Goal: Information Seeking & Learning: Compare options

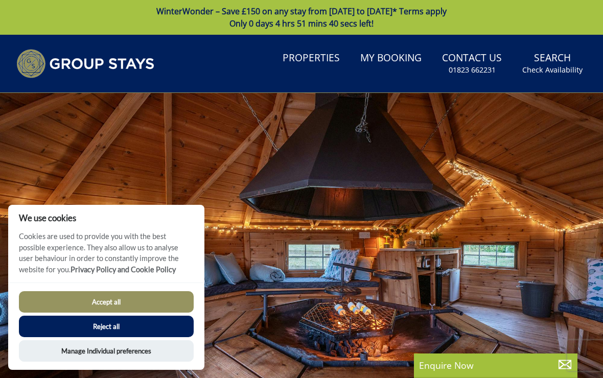
click at [140, 349] on button "Manage Individual preferences" at bounding box center [106, 350] width 175 height 21
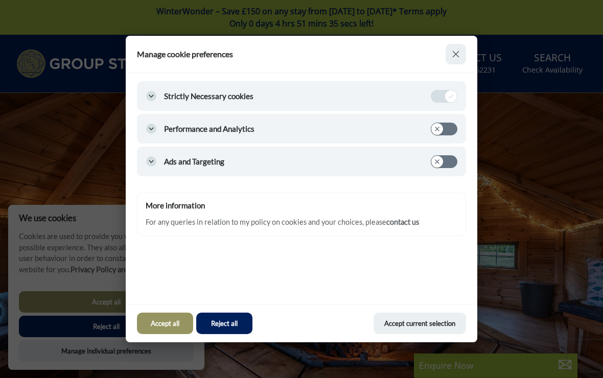
click at [420, 322] on button "Accept current selection" at bounding box center [419, 323] width 92 height 21
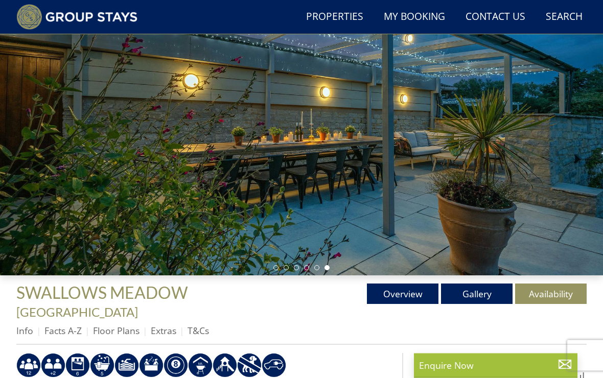
scroll to position [131, 0]
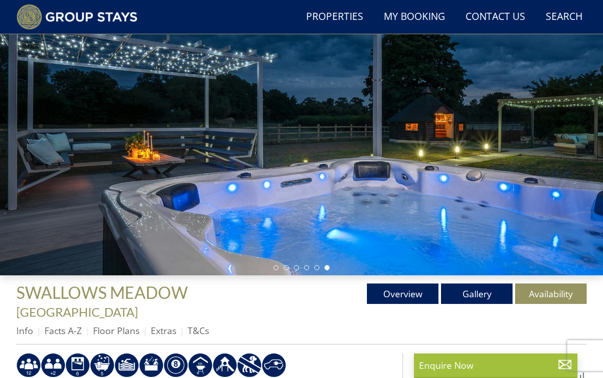
click at [479, 298] on link "Gallery" at bounding box center [477, 293] width 72 height 20
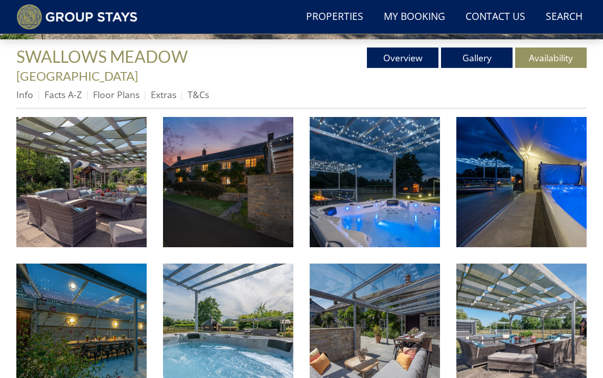
scroll to position [367, 0]
click at [96, 168] on img at bounding box center [81, 182] width 130 height 130
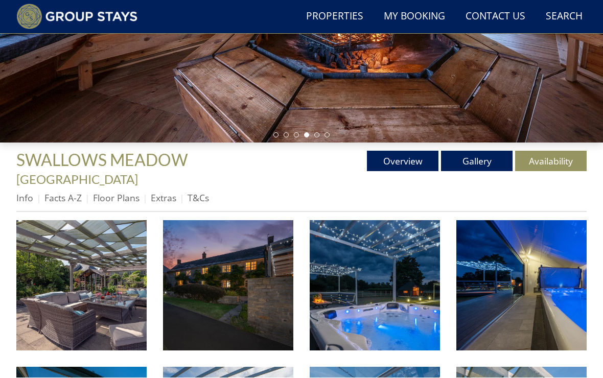
scroll to position [264, 0]
click at [26, 192] on link "Info" at bounding box center [24, 198] width 17 height 12
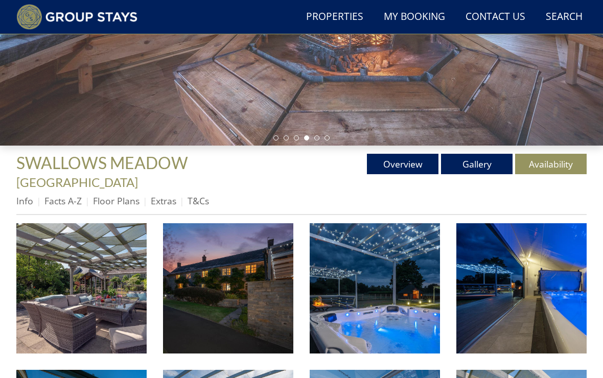
scroll to position [262, 0]
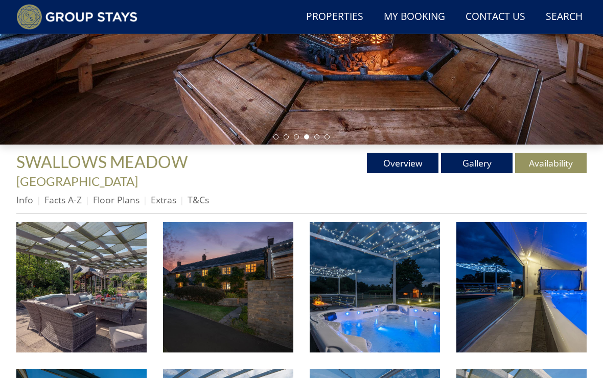
click at [120, 194] on link "Floor Plans" at bounding box center [116, 200] width 46 height 12
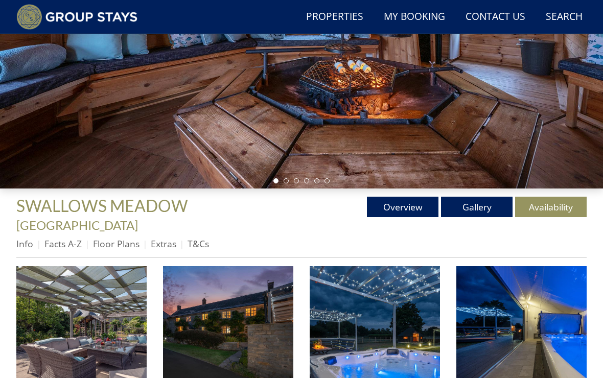
scroll to position [218, 0]
click at [403, 206] on link "Overview" at bounding box center [403, 207] width 72 height 20
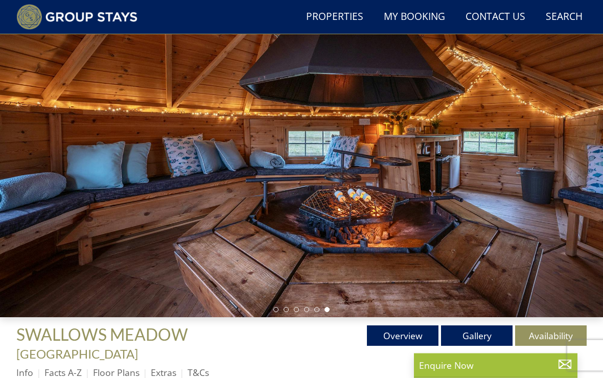
scroll to position [89, 0]
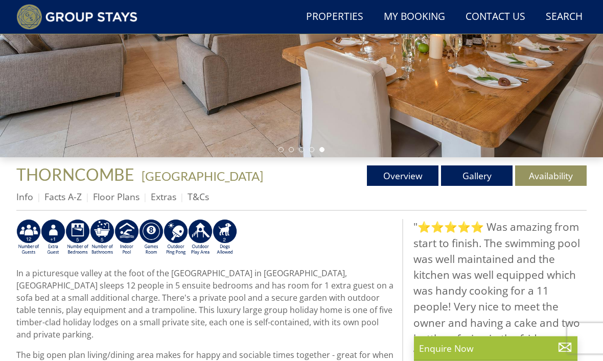
scroll to position [249, 0]
click at [483, 176] on link "Gallery" at bounding box center [477, 175] width 72 height 20
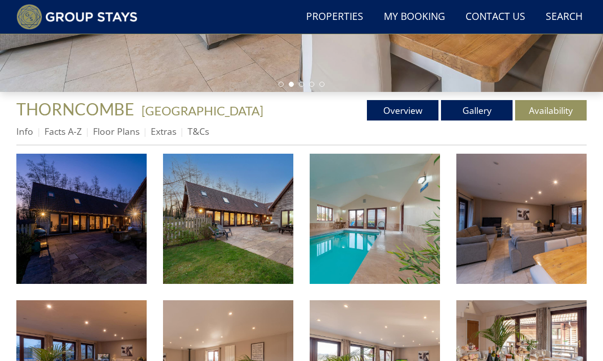
scroll to position [315, 0]
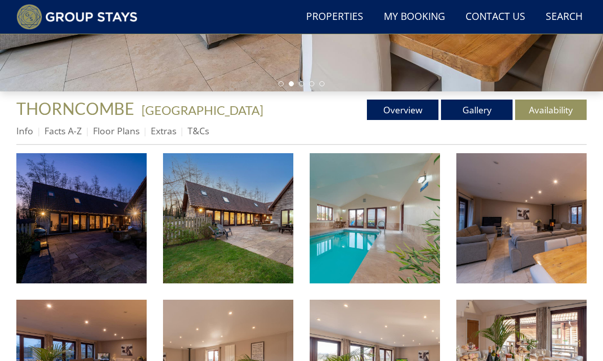
click at [91, 219] on img at bounding box center [81, 218] width 130 height 130
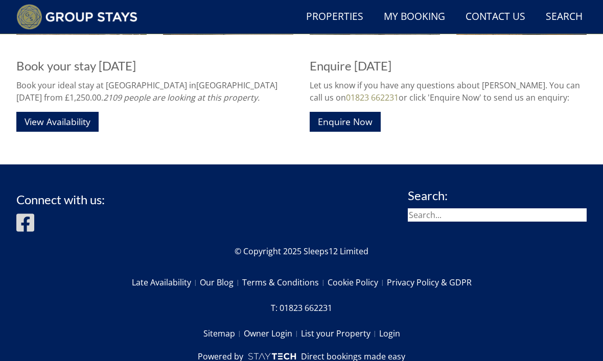
scroll to position [1443, 0]
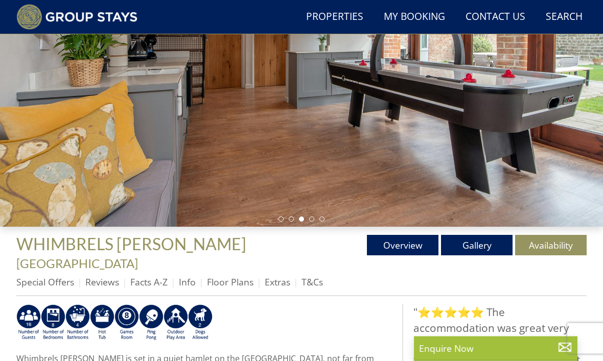
scroll to position [181, 0]
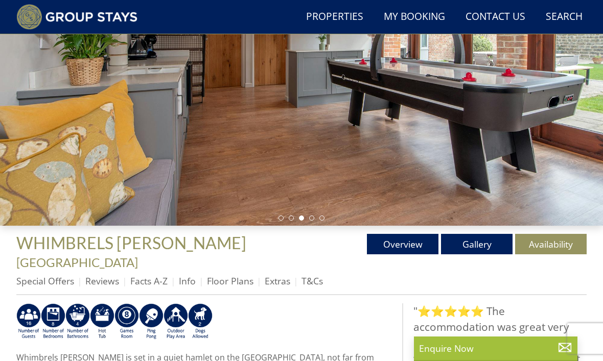
click at [481, 249] on link "Gallery" at bounding box center [477, 244] width 72 height 20
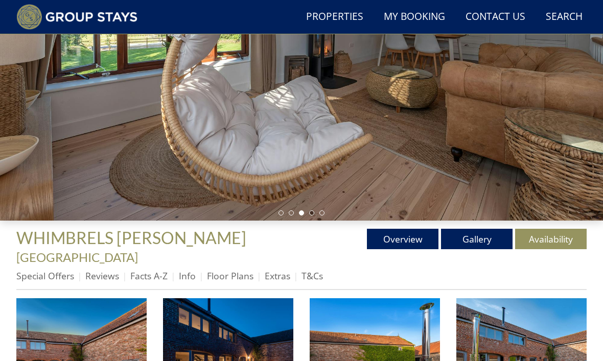
scroll to position [186, 0]
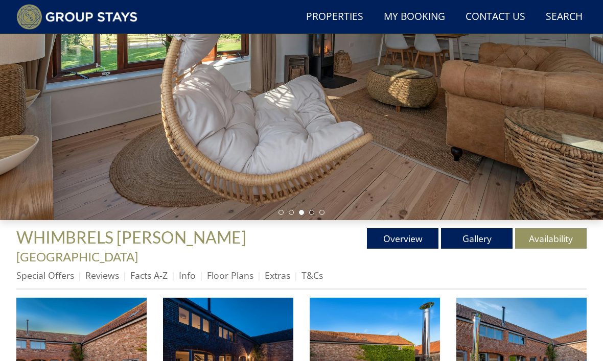
click at [397, 230] on link "Overview" at bounding box center [403, 238] width 72 height 20
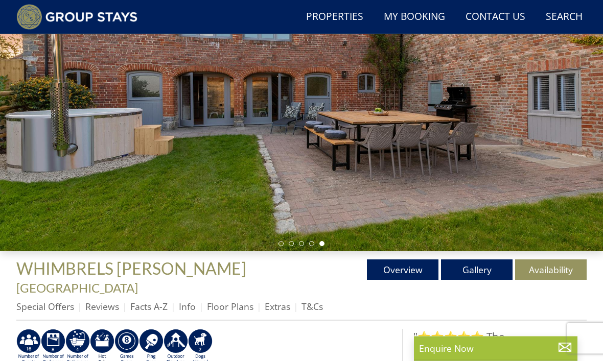
scroll to position [156, 0]
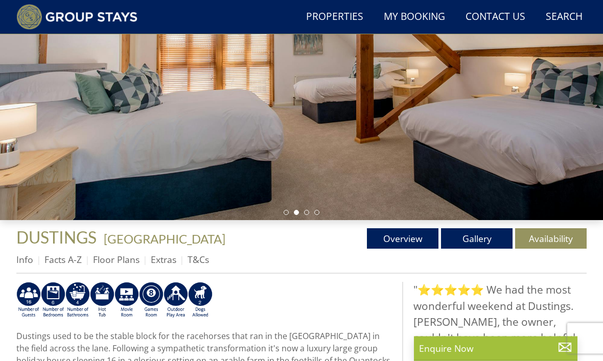
scroll to position [186, 0]
click at [475, 239] on link "Gallery" at bounding box center [477, 238] width 72 height 20
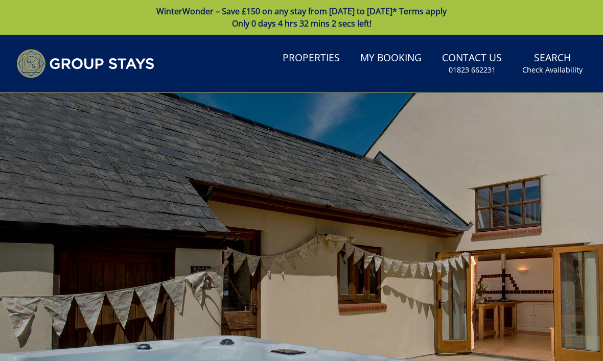
click at [597, 266] on div at bounding box center [301, 262] width 603 height 338
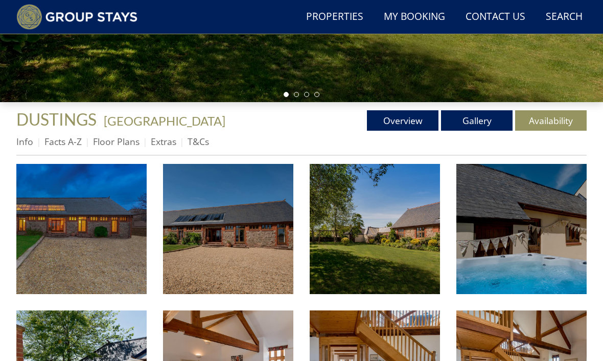
scroll to position [302, 0]
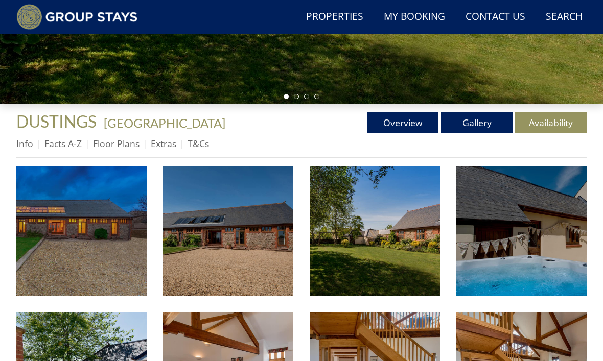
click at [103, 240] on img at bounding box center [81, 231] width 130 height 130
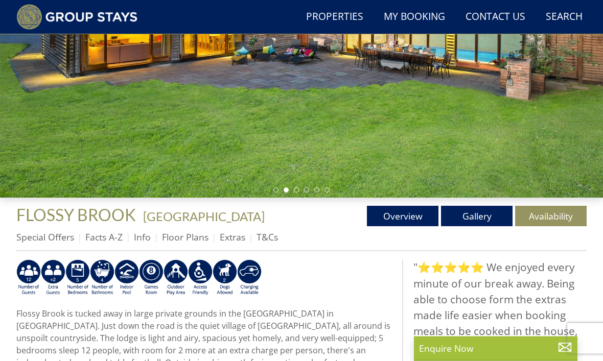
scroll to position [209, 0]
click at [481, 214] on link "Gallery" at bounding box center [477, 216] width 72 height 20
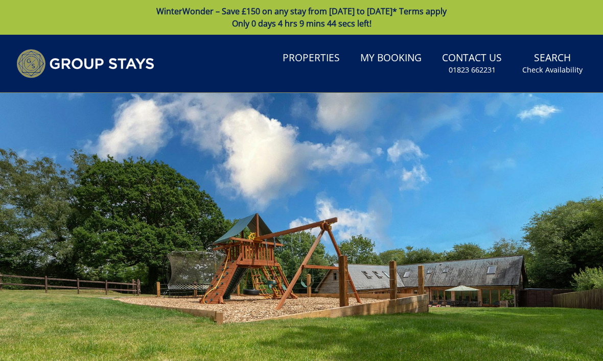
click at [545, 262] on div at bounding box center [301, 262] width 603 height 338
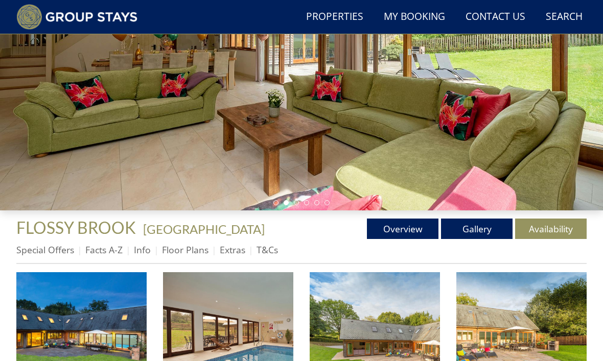
scroll to position [207, 0]
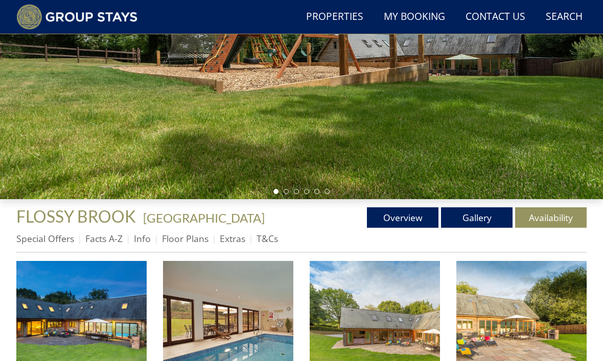
click at [99, 315] on img at bounding box center [81, 326] width 130 height 130
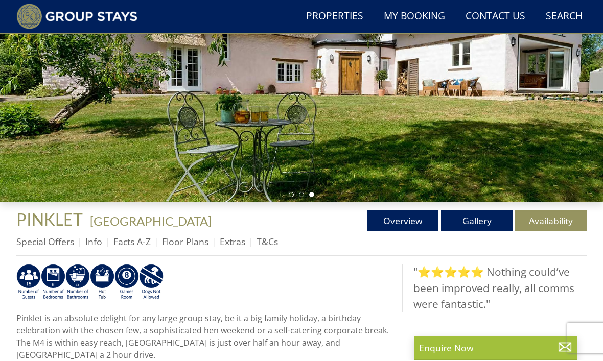
scroll to position [204, 0]
click at [184, 244] on link "Floor Plans" at bounding box center [185, 241] width 46 height 12
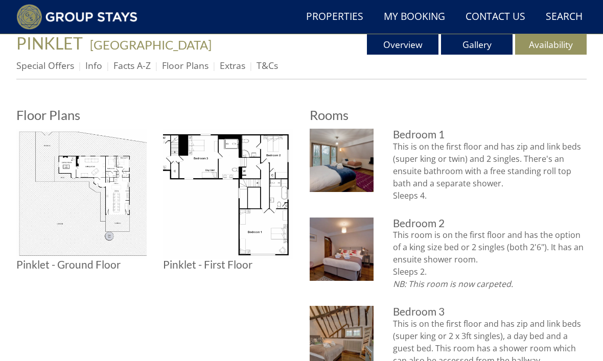
scroll to position [381, 0]
click at [347, 165] on img at bounding box center [342, 160] width 64 height 64
click at [360, 257] on img at bounding box center [342, 249] width 64 height 64
click at [351, 336] on img at bounding box center [342, 337] width 64 height 64
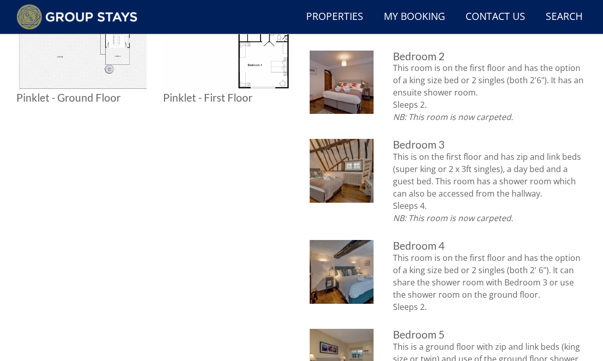
scroll to position [548, 0]
click at [353, 269] on img at bounding box center [342, 272] width 64 height 64
click at [357, 177] on img at bounding box center [342, 171] width 64 height 64
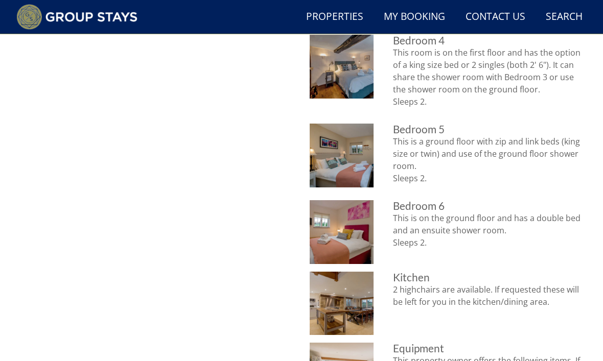
scroll to position [753, 0]
click at [352, 298] on img at bounding box center [342, 304] width 64 height 64
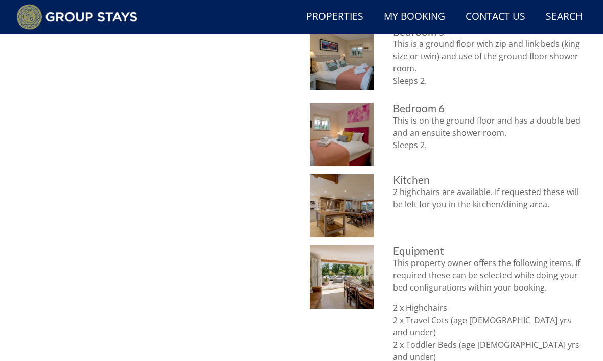
scroll to position [850, 0]
click at [354, 286] on img at bounding box center [342, 277] width 64 height 64
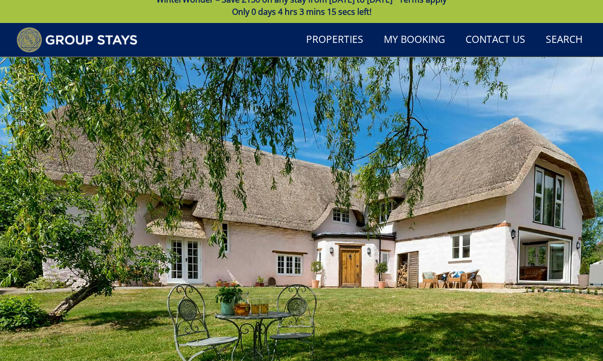
scroll to position [0, 0]
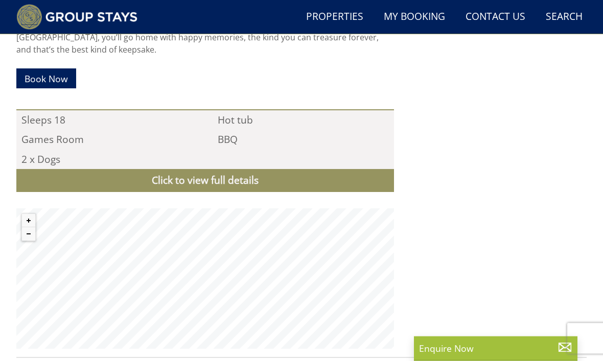
scroll to position [931, 0]
click at [255, 169] on link "Click to view full details" at bounding box center [204, 180] width 377 height 23
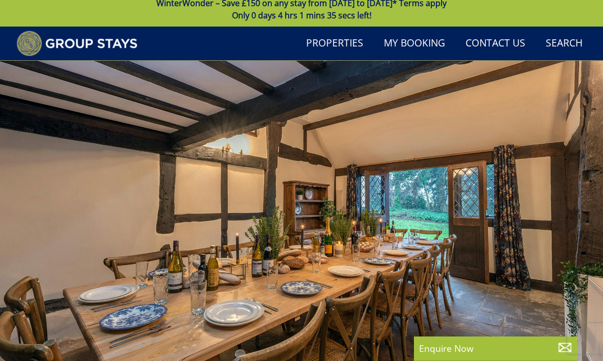
scroll to position [0, 0]
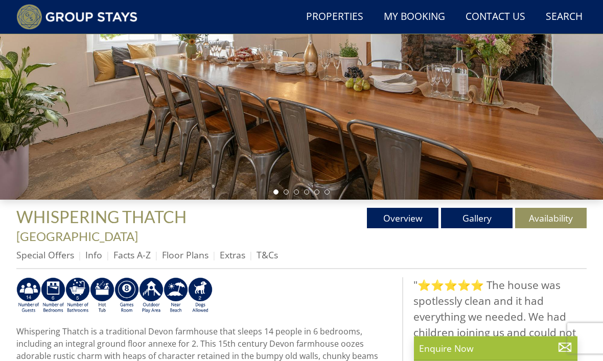
scroll to position [207, 0]
click at [484, 214] on link "Gallery" at bounding box center [477, 218] width 72 height 20
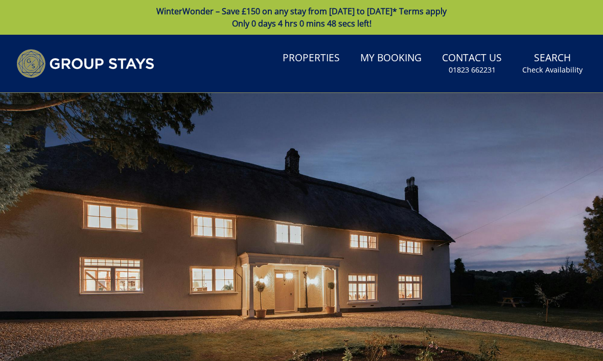
click at [520, 272] on div at bounding box center [301, 262] width 603 height 338
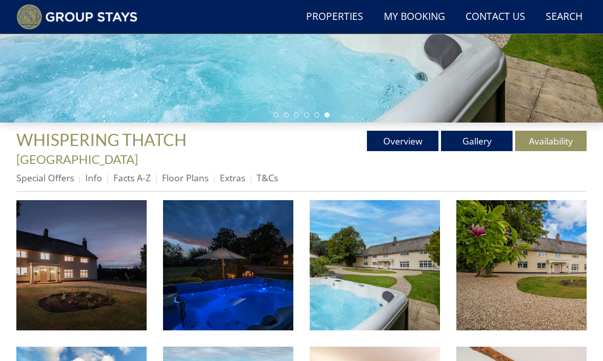
scroll to position [284, 0]
click at [97, 253] on img at bounding box center [81, 265] width 130 height 130
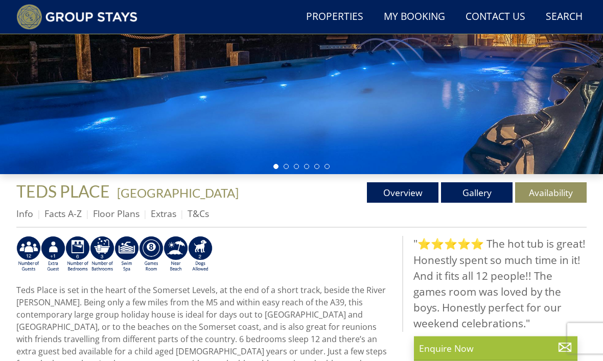
scroll to position [232, 0]
click at [478, 188] on link "Gallery" at bounding box center [477, 192] width 72 height 20
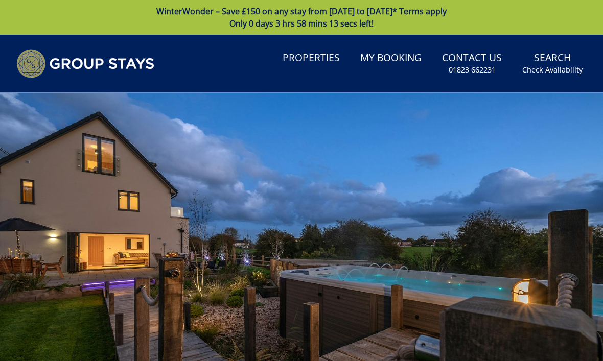
click at [379, 291] on div at bounding box center [301, 262] width 603 height 338
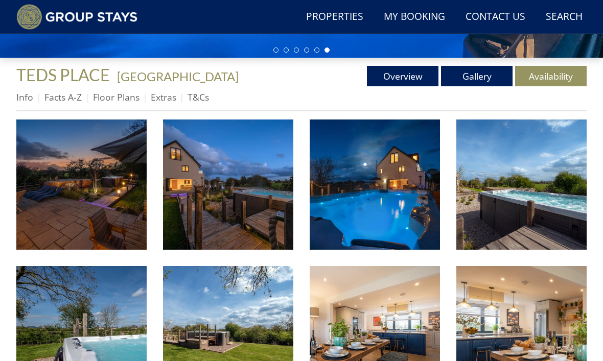
scroll to position [349, 0]
click at [111, 172] on img at bounding box center [81, 185] width 130 height 130
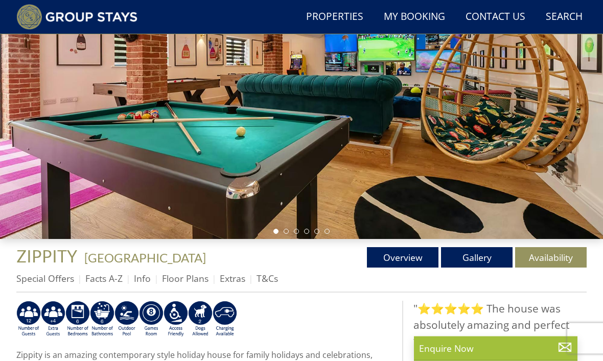
scroll to position [165, 0]
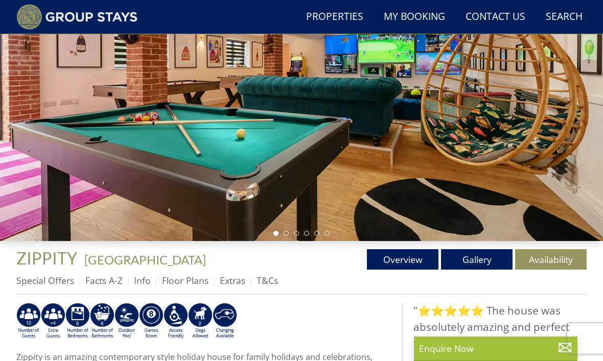
click at [485, 256] on link "Gallery" at bounding box center [477, 259] width 72 height 20
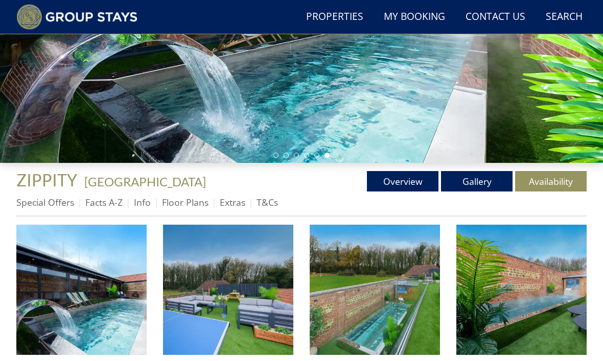
scroll to position [244, 0]
click at [102, 292] on img at bounding box center [81, 290] width 130 height 130
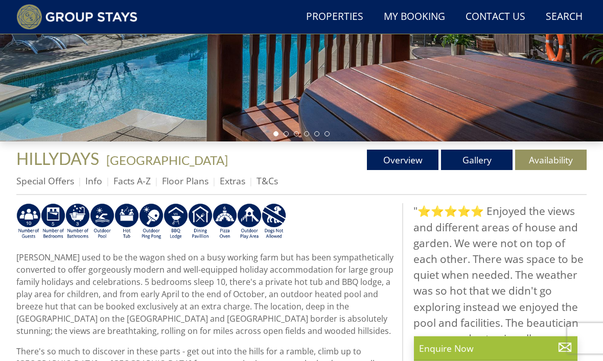
scroll to position [265, 0]
click at [485, 154] on link "Gallery" at bounding box center [477, 160] width 72 height 20
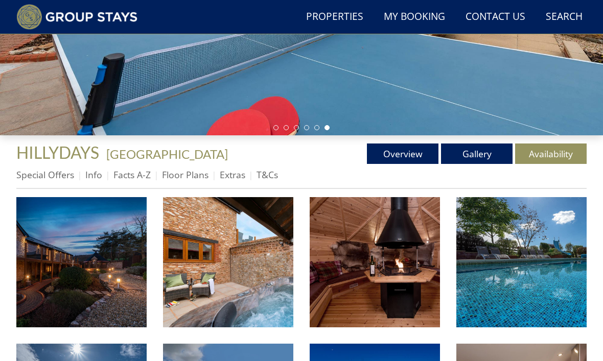
scroll to position [291, 0]
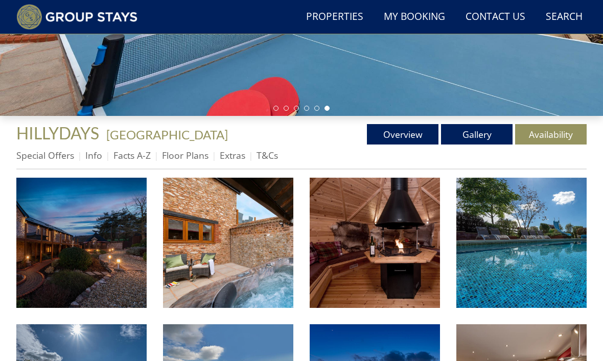
click at [109, 240] on img at bounding box center [81, 243] width 130 height 130
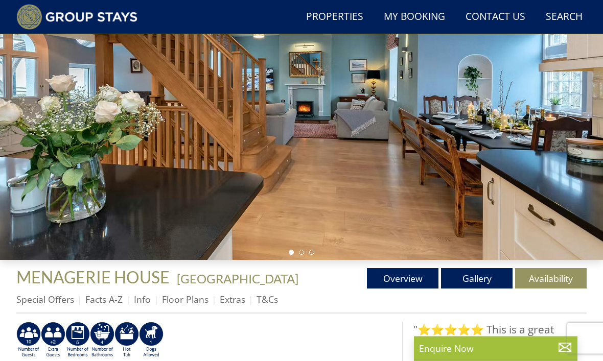
scroll to position [147, 0]
click at [479, 282] on link "Gallery" at bounding box center [477, 278] width 72 height 20
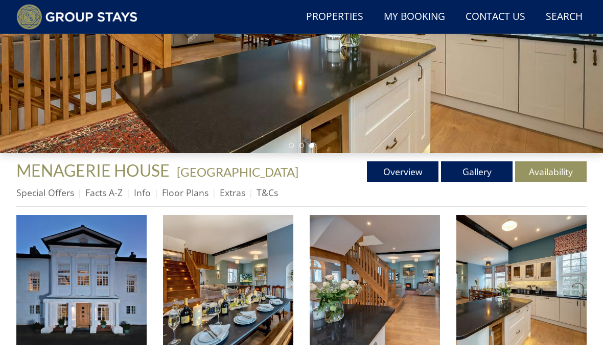
scroll to position [253, 0]
click at [217, 281] on img at bounding box center [228, 280] width 130 height 130
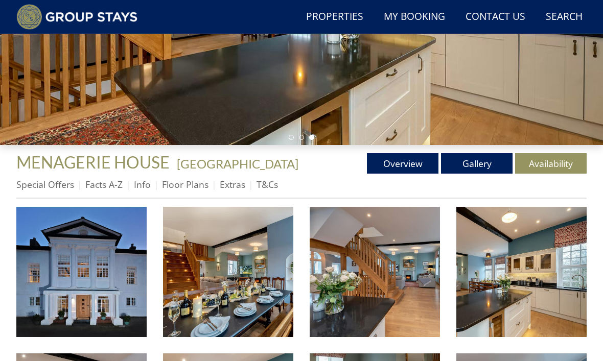
scroll to position [262, 0]
click at [146, 187] on link "Info" at bounding box center [142, 184] width 17 height 12
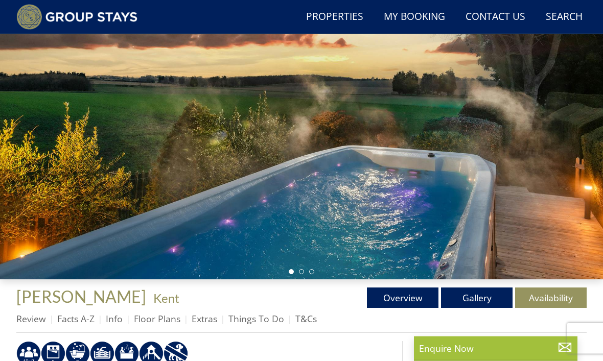
scroll to position [127, 0]
click at [481, 293] on link "Gallery" at bounding box center [477, 298] width 72 height 20
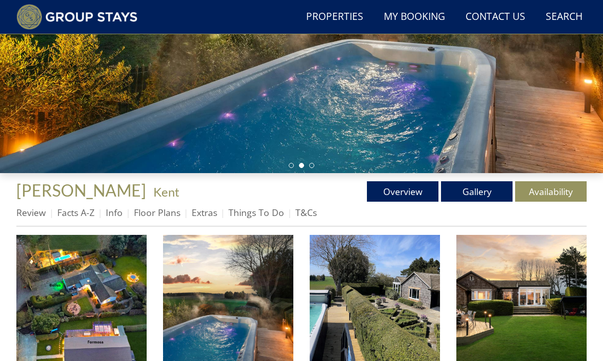
scroll to position [233, 0]
click at [99, 299] on img at bounding box center [81, 300] width 130 height 130
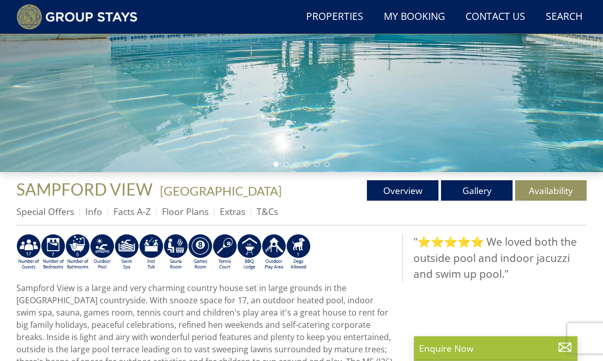
scroll to position [234, 0]
click at [483, 188] on link "Gallery" at bounding box center [477, 190] width 72 height 20
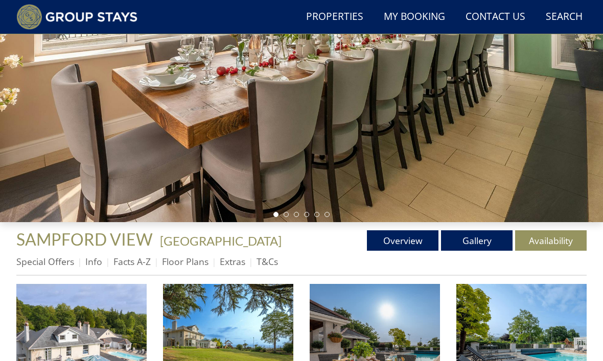
scroll to position [189, 0]
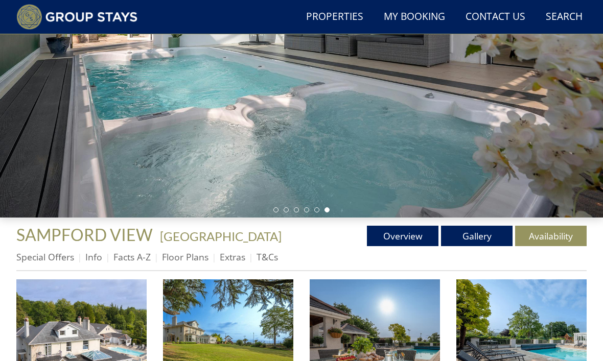
click at [97, 332] on img at bounding box center [81, 344] width 130 height 130
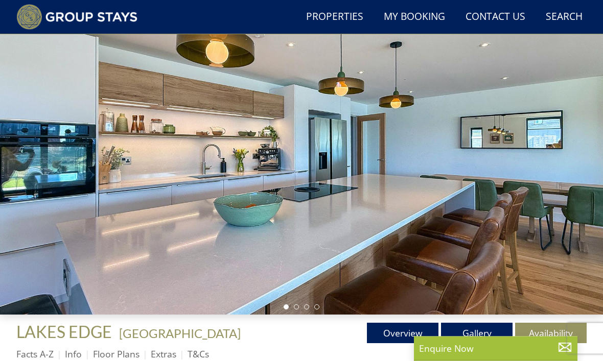
scroll to position [98, 0]
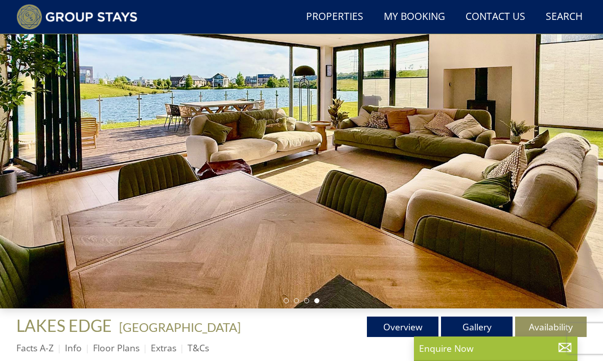
click at [483, 327] on link "Gallery" at bounding box center [477, 327] width 72 height 20
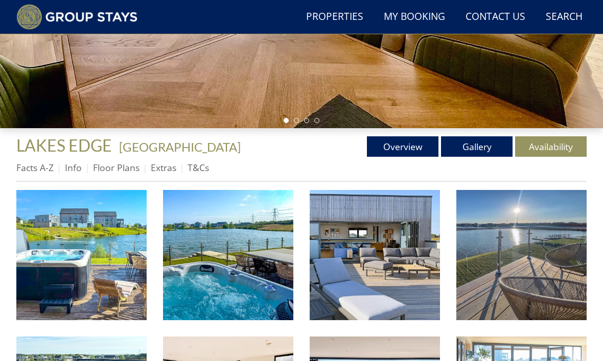
scroll to position [278, 0]
click at [106, 274] on img at bounding box center [81, 255] width 130 height 130
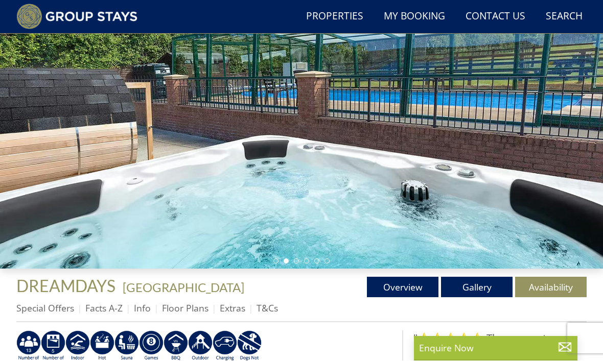
scroll to position [138, 0]
click at [479, 287] on link "Gallery" at bounding box center [477, 287] width 72 height 20
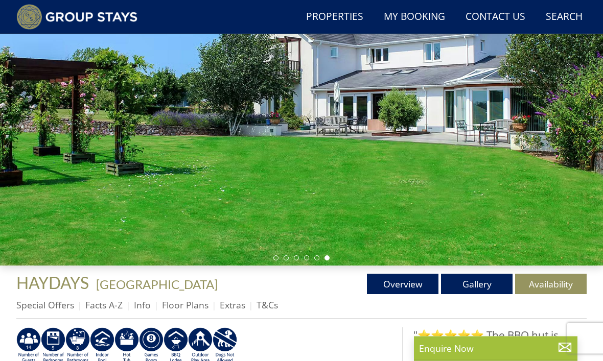
scroll to position [141, 0]
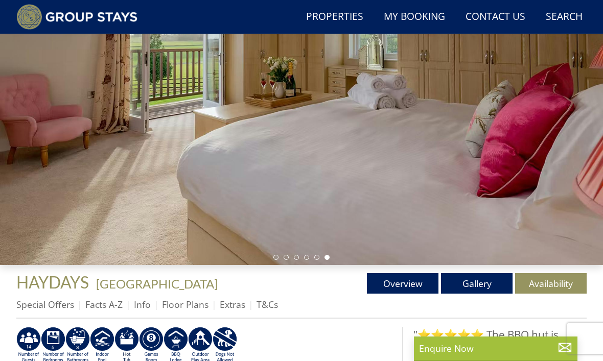
click at [482, 282] on link "Gallery" at bounding box center [477, 283] width 72 height 20
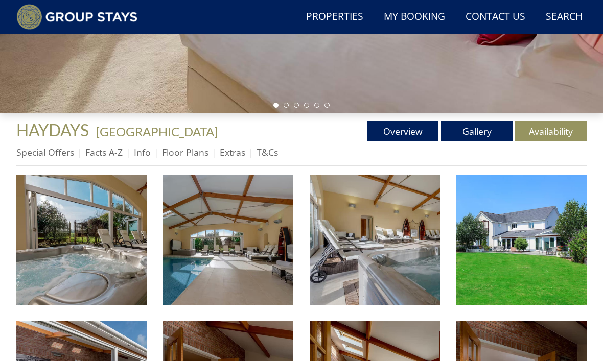
scroll to position [308, 0]
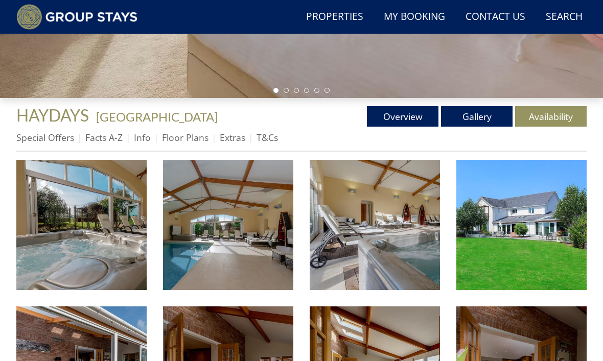
click at [113, 229] on img at bounding box center [81, 225] width 130 height 130
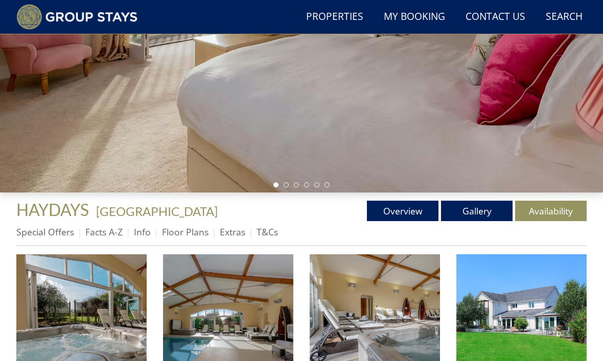
scroll to position [215, 0]
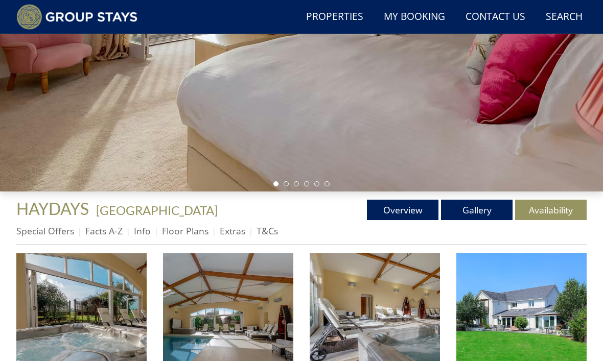
click at [414, 212] on link "Overview" at bounding box center [403, 210] width 72 height 20
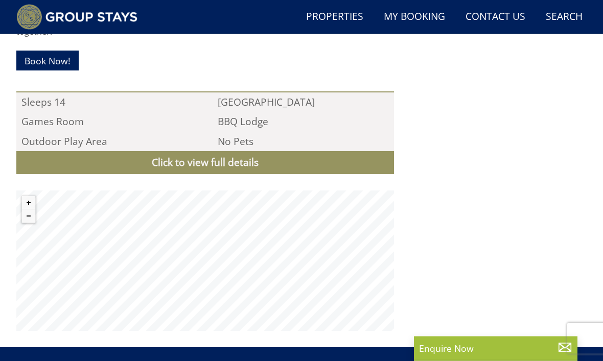
scroll to position [977, 0]
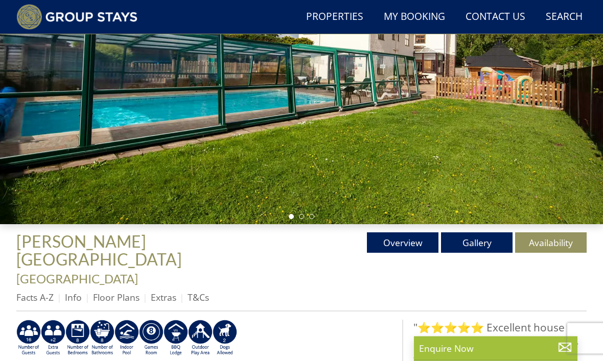
scroll to position [182, 0]
click at [487, 236] on link "Gallery" at bounding box center [477, 242] width 72 height 20
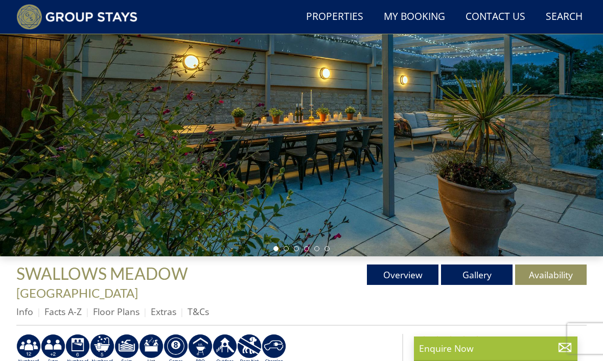
scroll to position [150, 0]
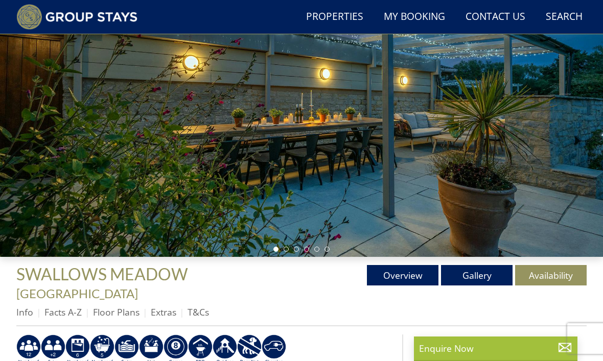
click at [477, 273] on link "Gallery" at bounding box center [477, 275] width 72 height 20
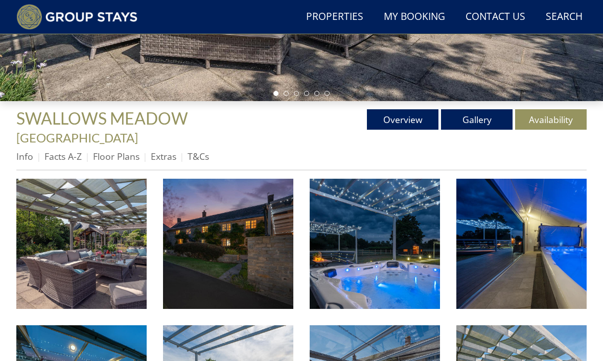
scroll to position [305, 0]
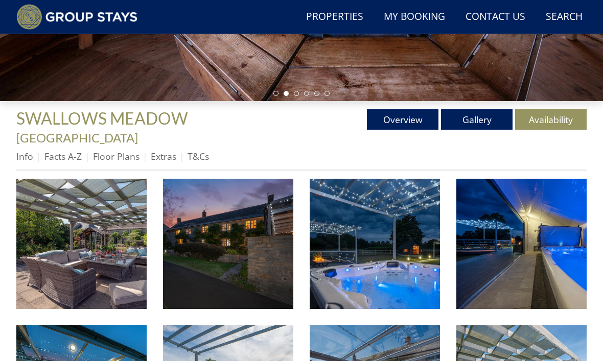
click at [107, 237] on img at bounding box center [81, 244] width 130 height 130
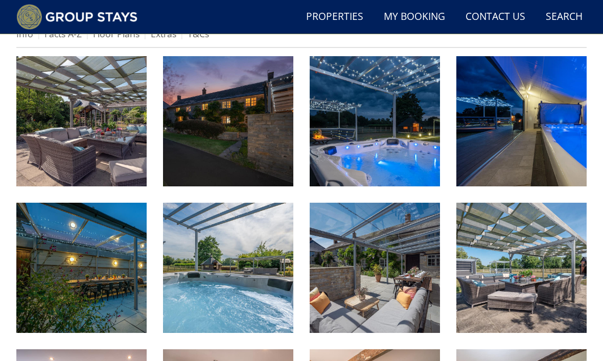
scroll to position [443, 0]
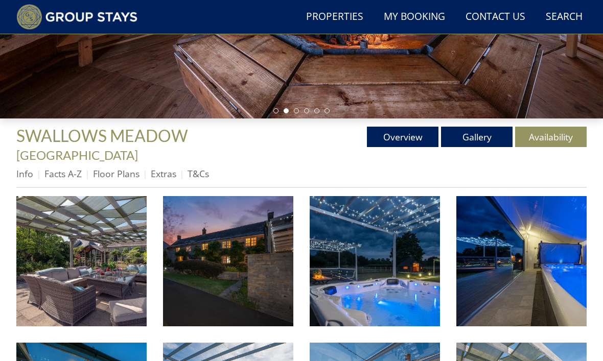
scroll to position [288, 0]
click at [398, 130] on link "Overview" at bounding box center [403, 137] width 72 height 20
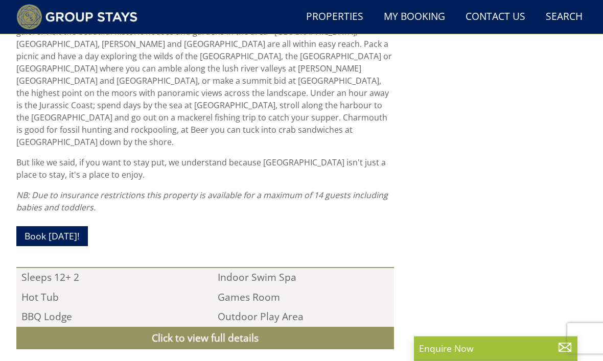
scroll to position [936, 0]
click at [196, 327] on link "Click to view full details" at bounding box center [204, 338] width 377 height 23
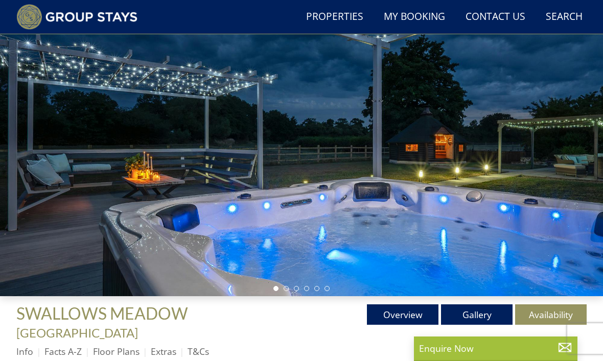
scroll to position [119, 0]
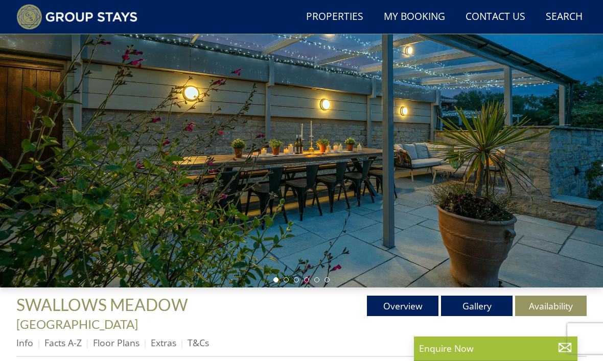
click at [482, 301] on link "Gallery" at bounding box center [477, 306] width 72 height 20
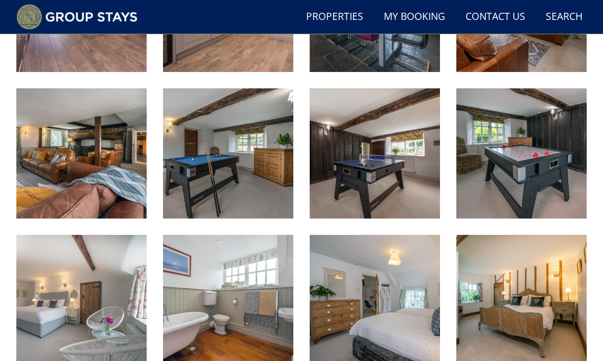
scroll to position [836, 0]
click at [399, 289] on img at bounding box center [375, 300] width 130 height 130
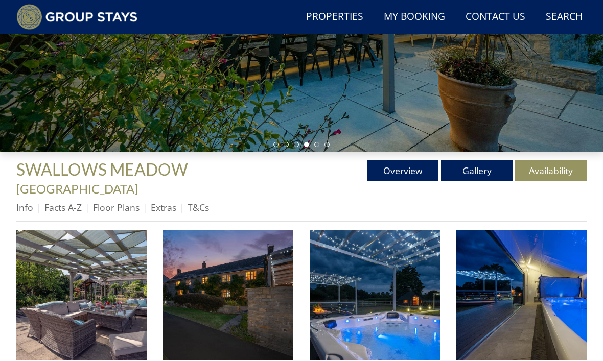
scroll to position [254, 0]
